Goal: Check status: Check status

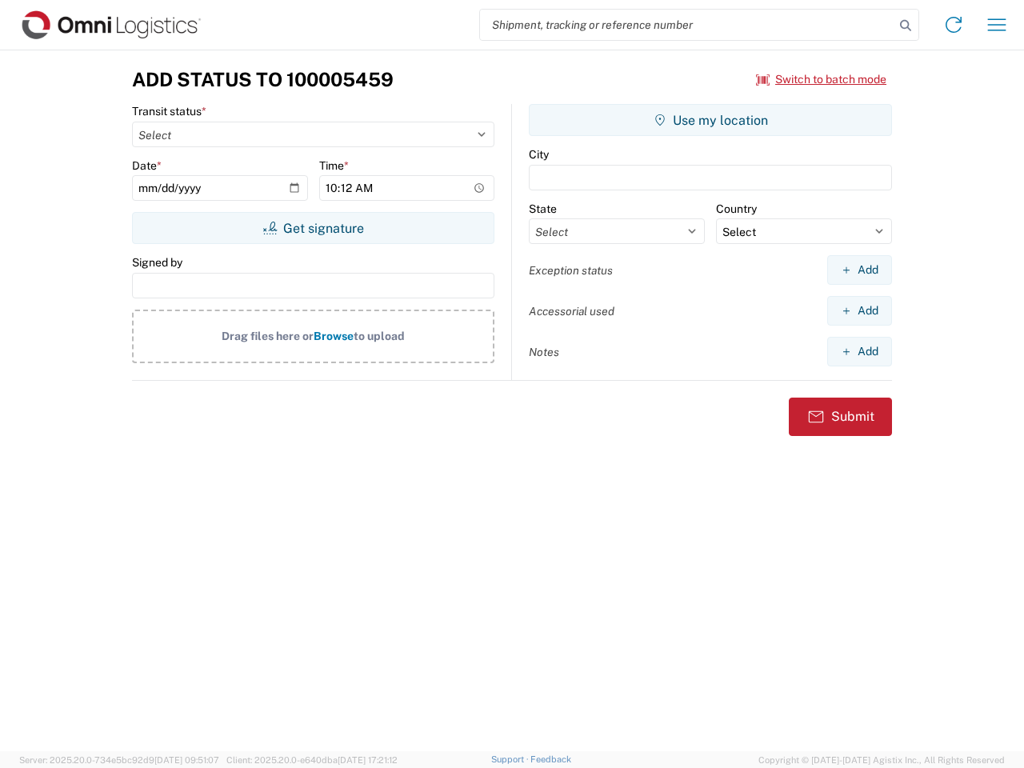
click at [687, 25] on input "search" at bounding box center [687, 25] width 414 height 30
click at [906, 26] on icon at bounding box center [905, 25] width 22 height 22
click at [954, 25] on icon at bounding box center [954, 25] width 26 height 26
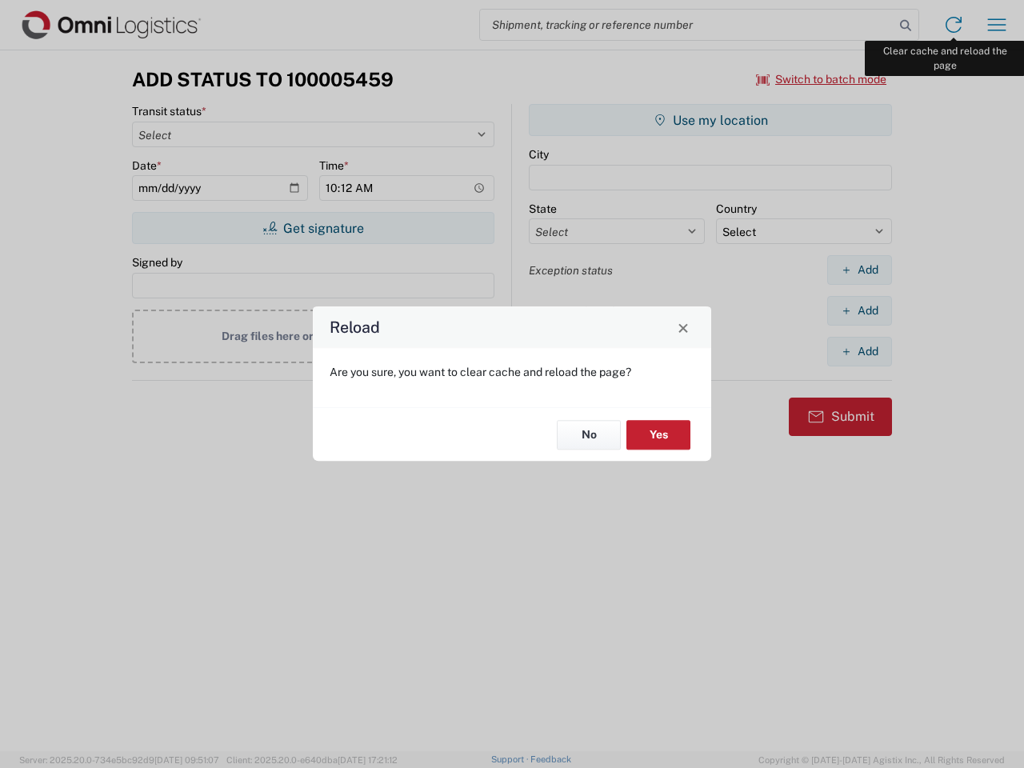
click at [997, 25] on div "Reload Are you sure, you want to clear cache and reload the page? No Yes" at bounding box center [512, 384] width 1024 height 768
click at [822, 79] on div "Reload Are you sure, you want to clear cache and reload the page? No Yes" at bounding box center [512, 384] width 1024 height 768
click at [313, 228] on div "Reload Are you sure, you want to clear cache and reload the page? No Yes" at bounding box center [512, 384] width 1024 height 768
click at [710, 120] on div "Reload Are you sure, you want to clear cache and reload the page? No Yes" at bounding box center [512, 384] width 1024 height 768
click at [859, 270] on div "Reload Are you sure, you want to clear cache and reload the page? No Yes" at bounding box center [512, 384] width 1024 height 768
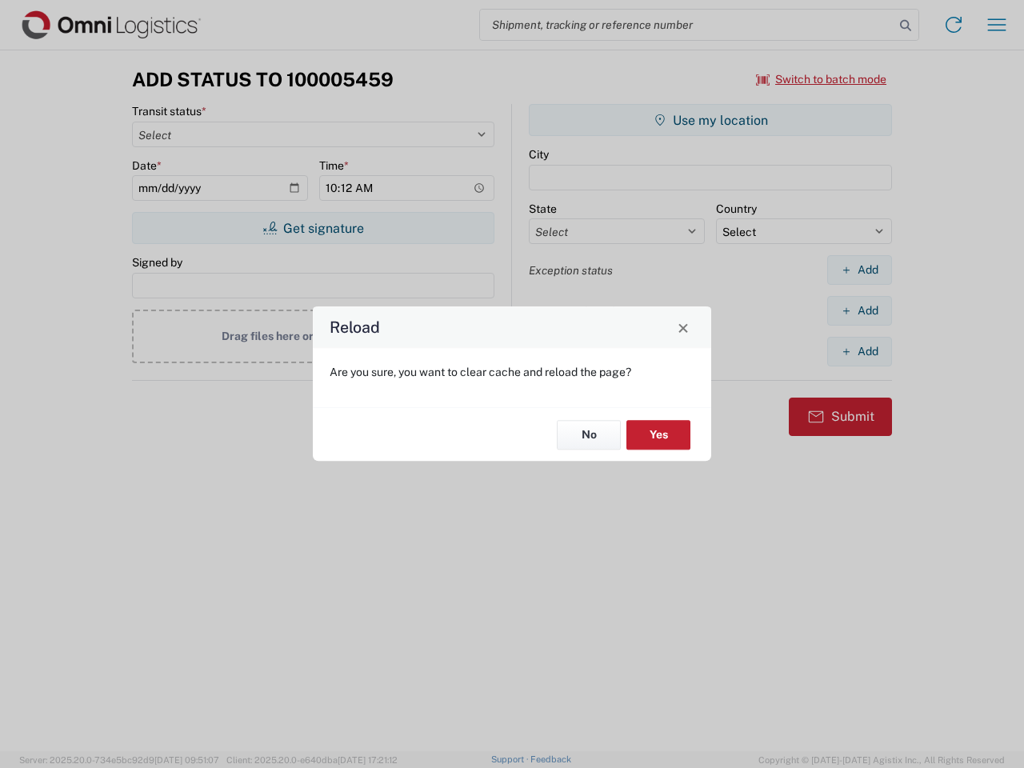
click at [859, 310] on div "Reload Are you sure, you want to clear cache and reload the page? No Yes" at bounding box center [512, 384] width 1024 height 768
click at [859, 351] on div "Reload Are you sure, you want to clear cache and reload the page? No Yes" at bounding box center [512, 384] width 1024 height 768
